Goal: Navigation & Orientation: Go to known website

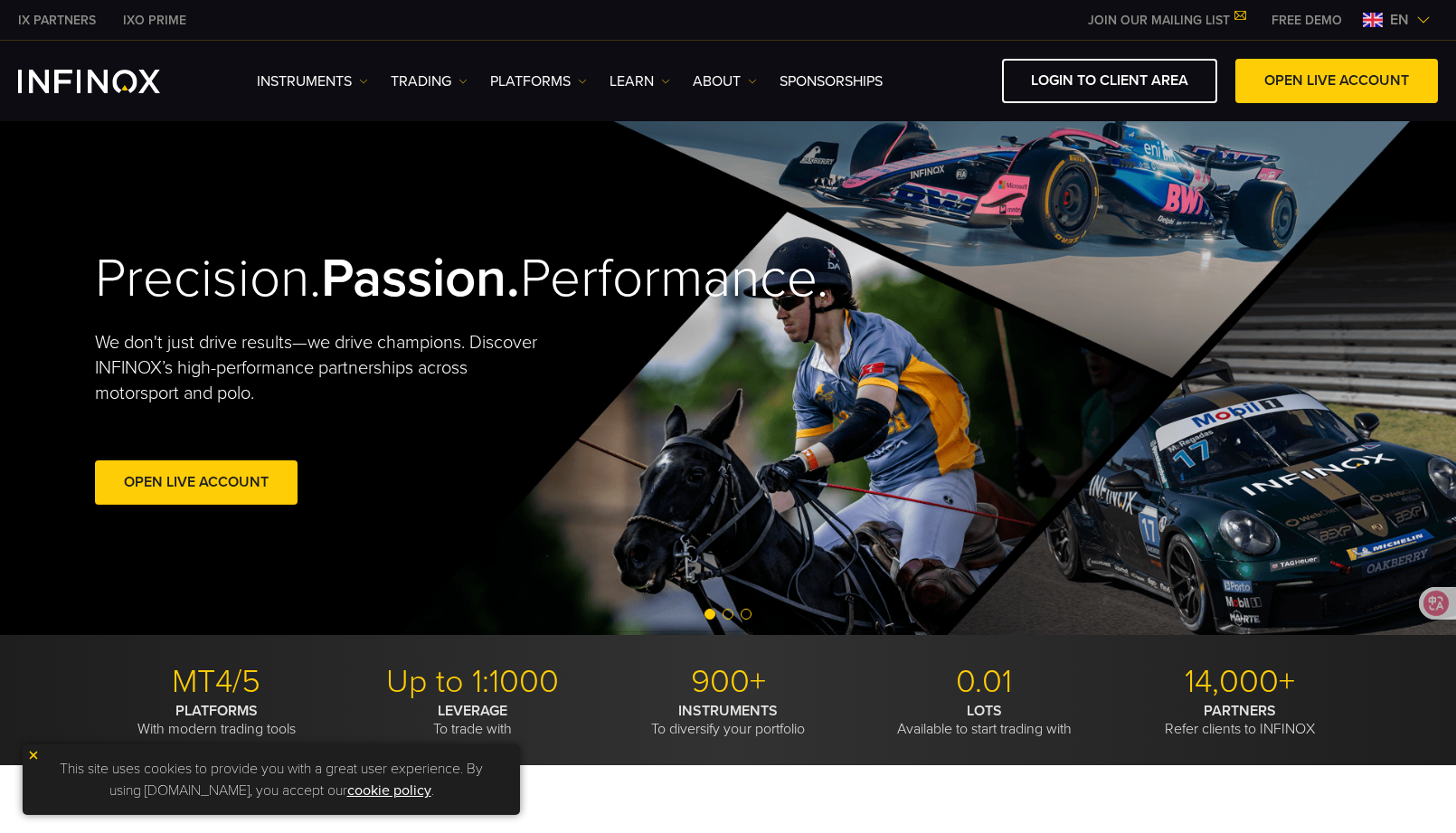
click at [1383, 18] on img at bounding box center [1373, 19] width 20 height 14
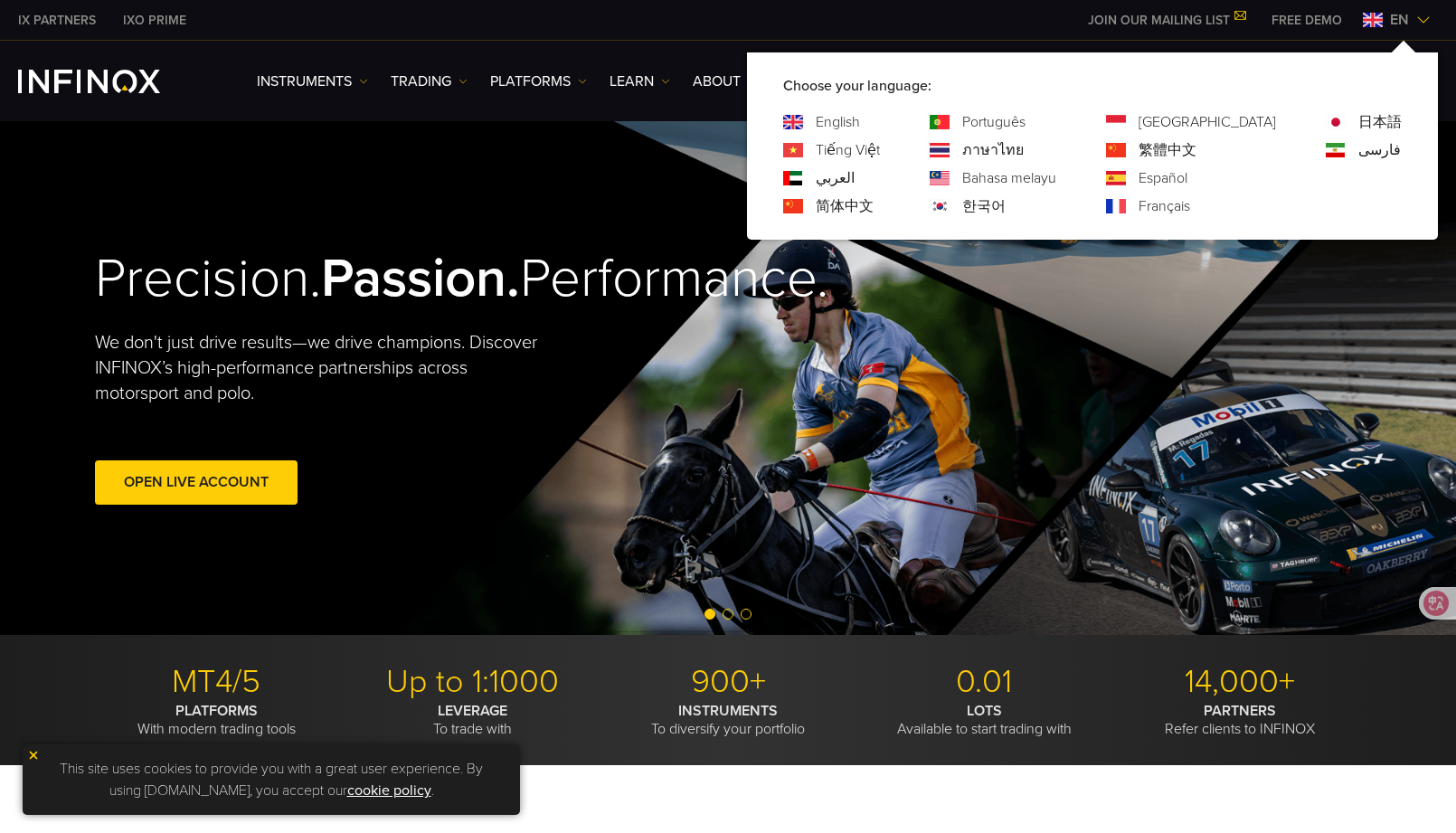
click at [874, 203] on link "简体中文" at bounding box center [845, 207] width 58 height 22
